Goal: Navigation & Orientation: Find specific page/section

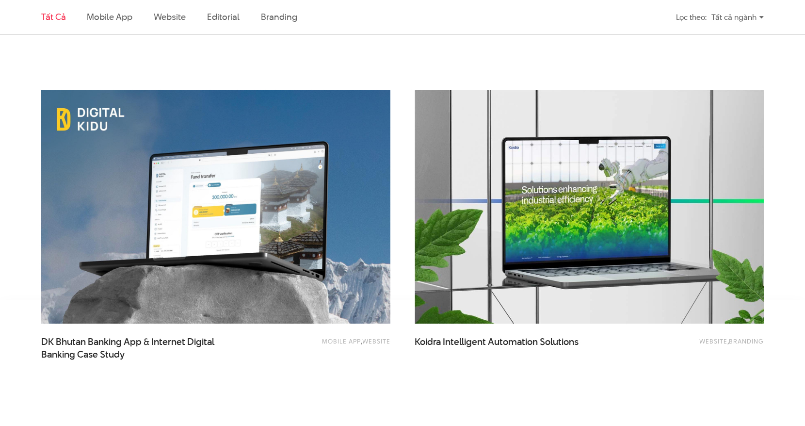
scroll to position [1995, 0]
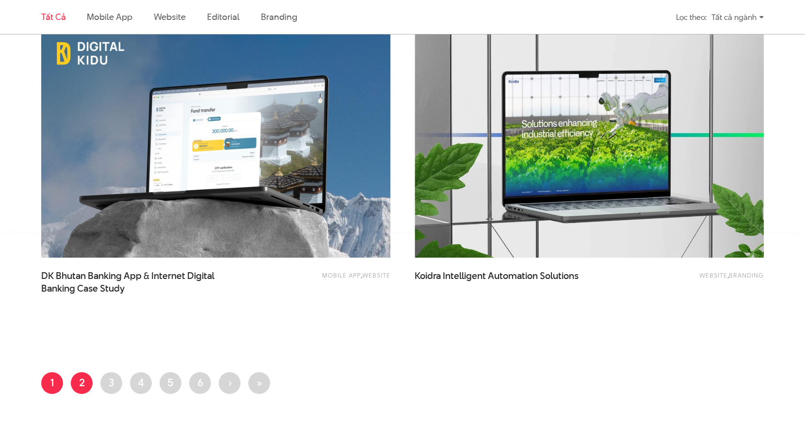
click at [83, 376] on link "Trang 2" at bounding box center [82, 383] width 22 height 22
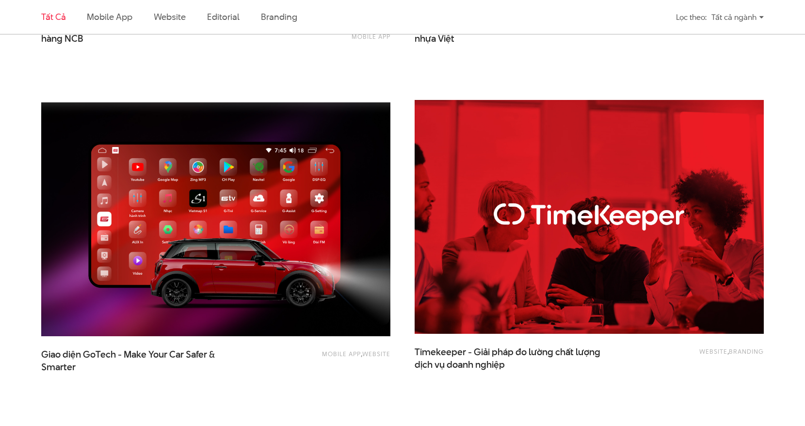
scroll to position [1128, 0]
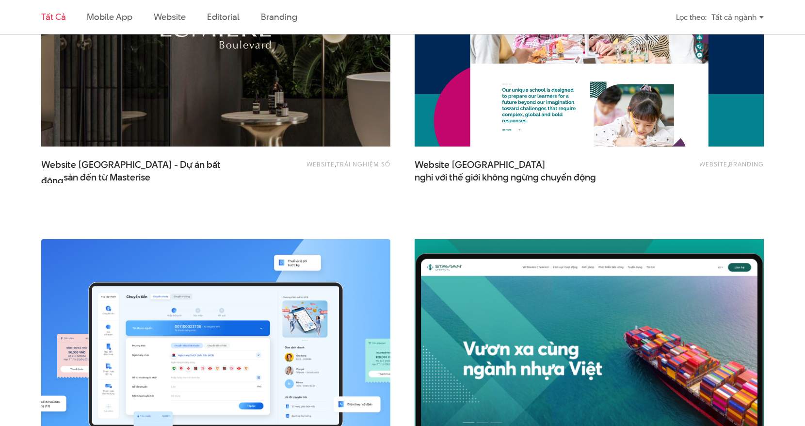
click at [534, 305] on img at bounding box center [589, 356] width 384 height 258
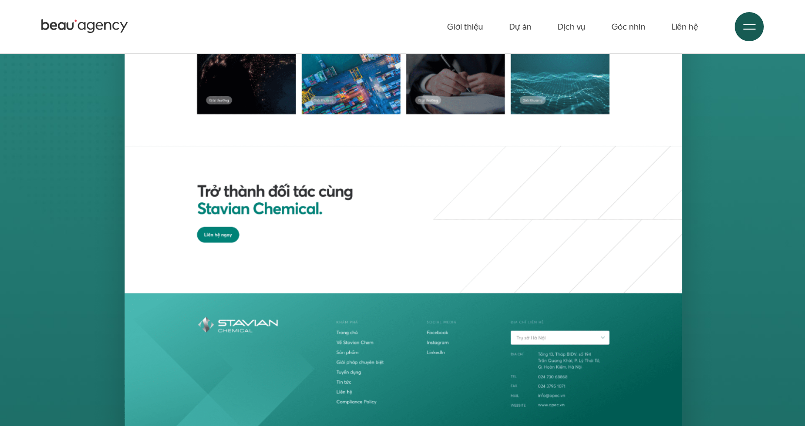
scroll to position [4644, 0]
